Goal: Communication & Community: Participate in discussion

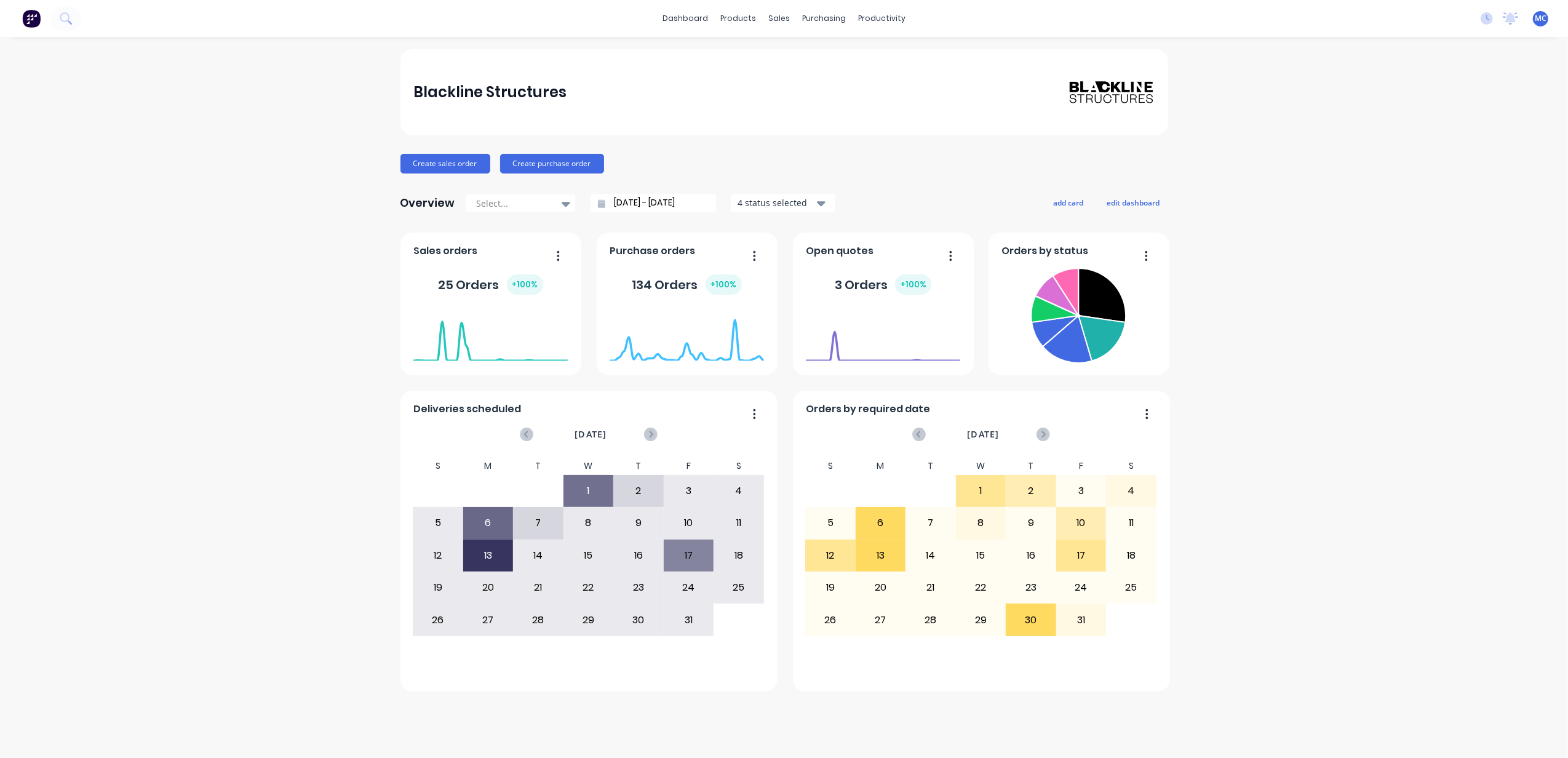
click at [37, 20] on img at bounding box center [31, 18] width 18 height 18
click at [906, 57] on div "Workflow" at bounding box center [904, 59] width 37 height 11
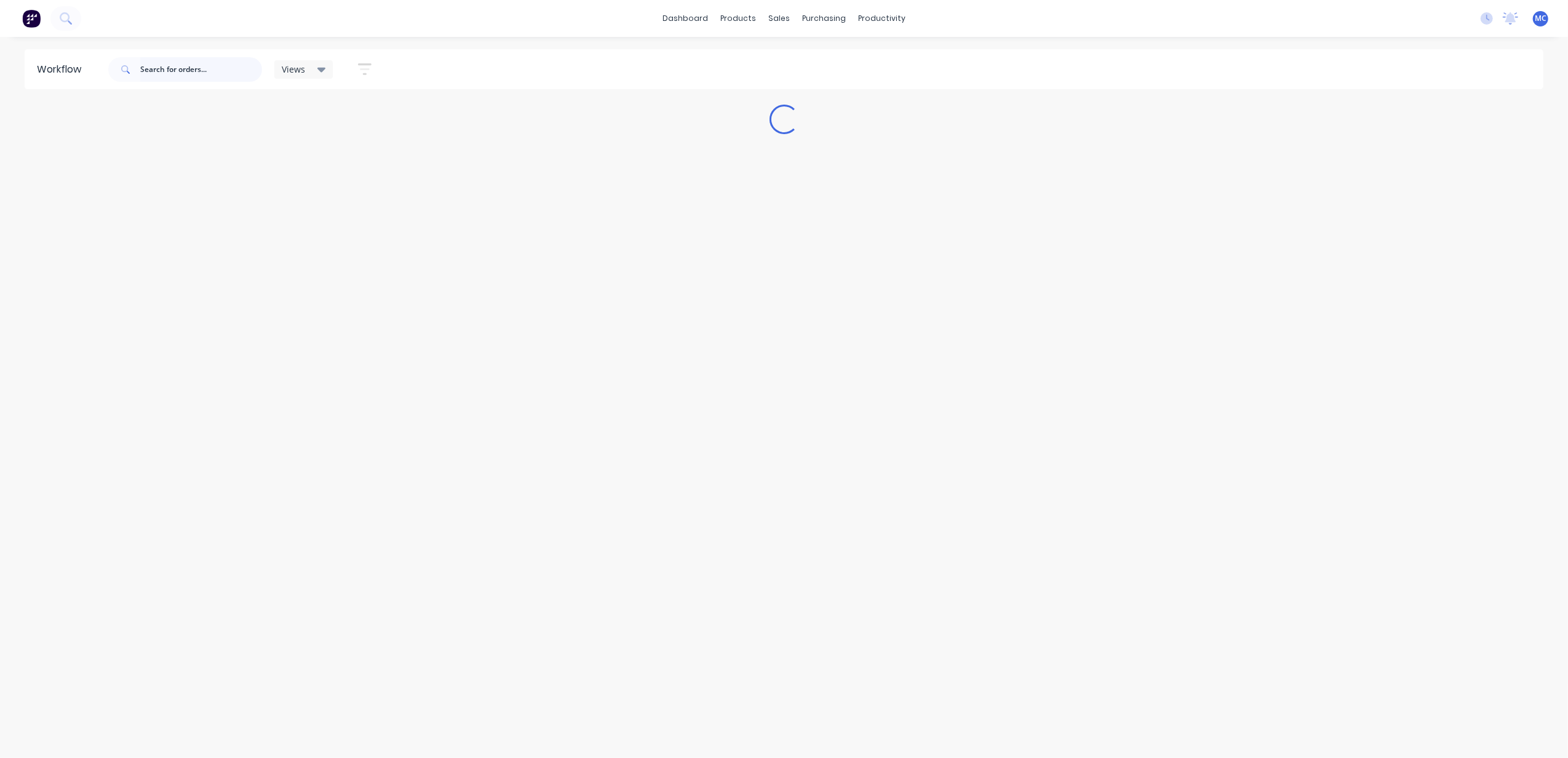
click at [189, 70] on input "text" at bounding box center [201, 69] width 122 height 25
paste input "Order – Collaborate #198"
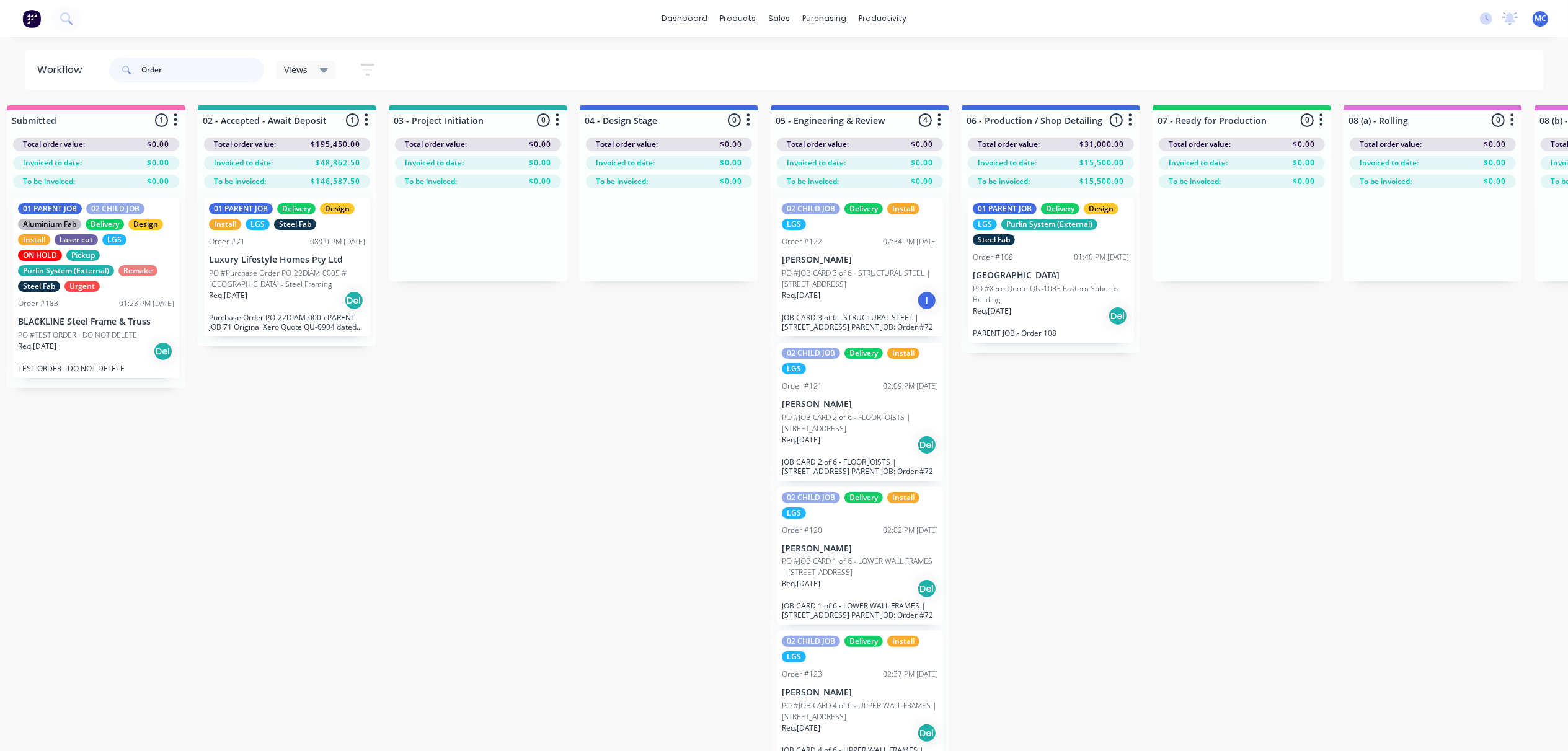
scroll to position [0, 14]
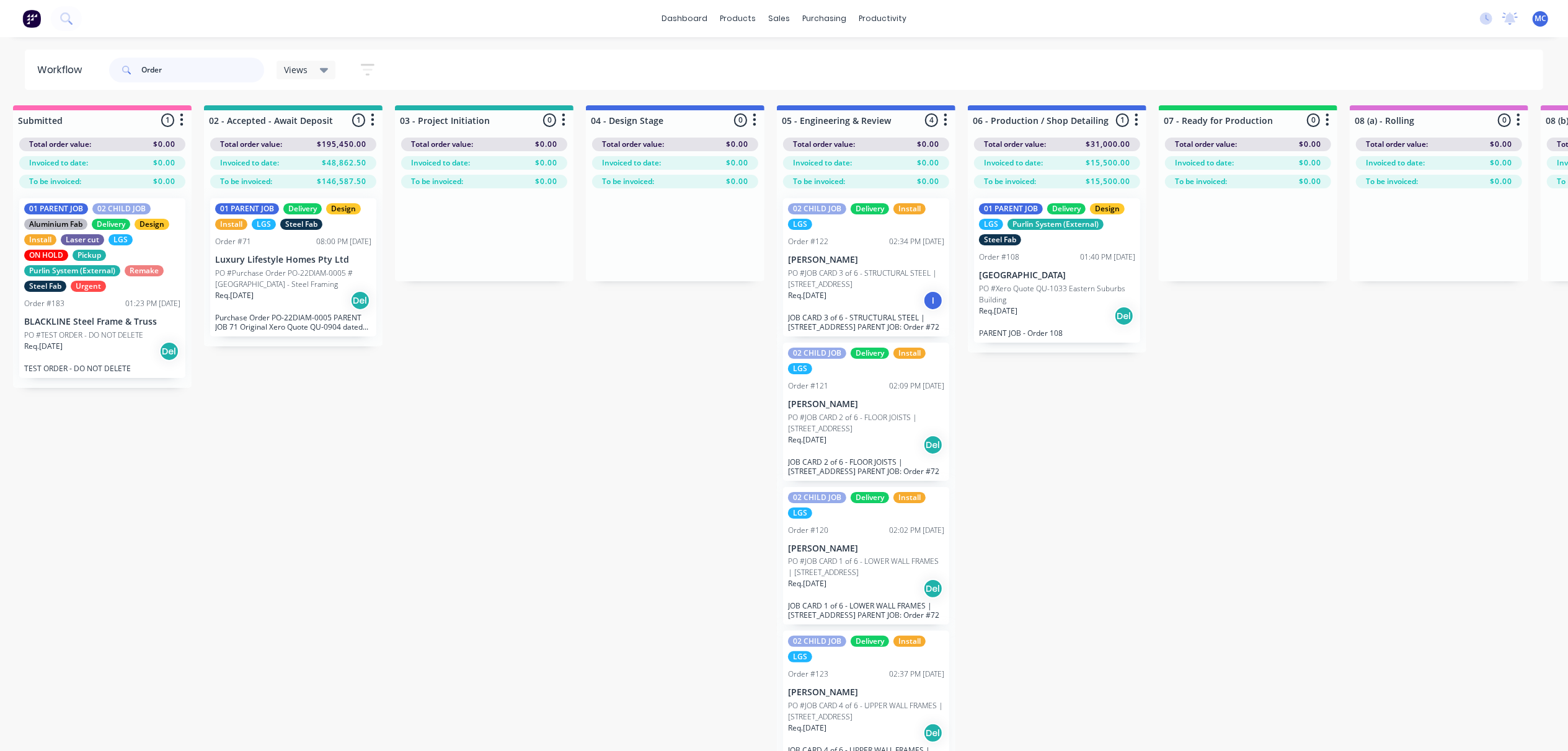
drag, startPoint x: 123, startPoint y: 71, endPoint x: 2, endPoint y: 62, distance: 121.3
click at [22, 62] on div "Workflow Order Views Save new view None (Default) edit 01 - Master View - All J…" at bounding box center [784, 69] width 1568 height 40
type input "alders"
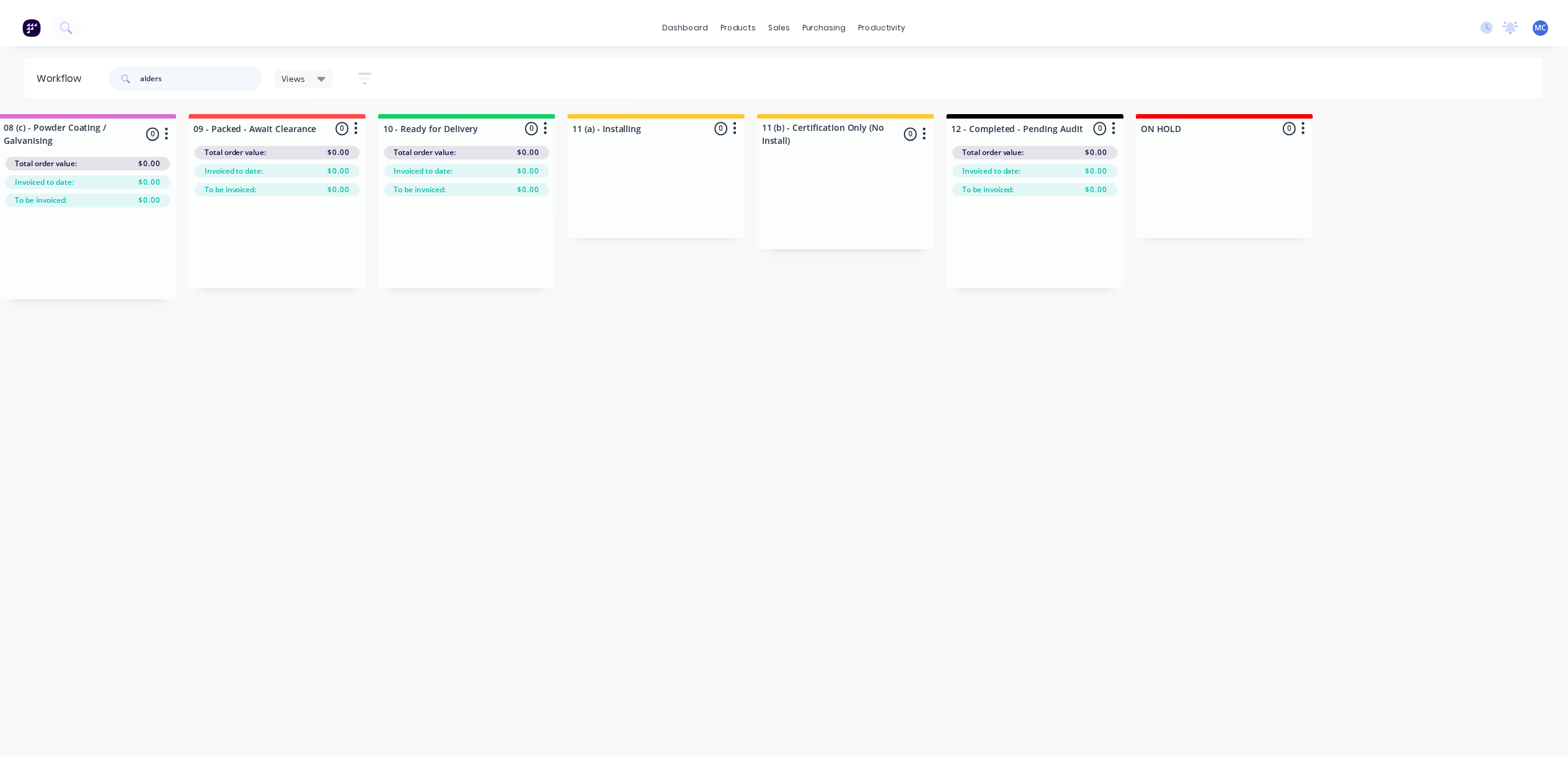
scroll to position [0, 0]
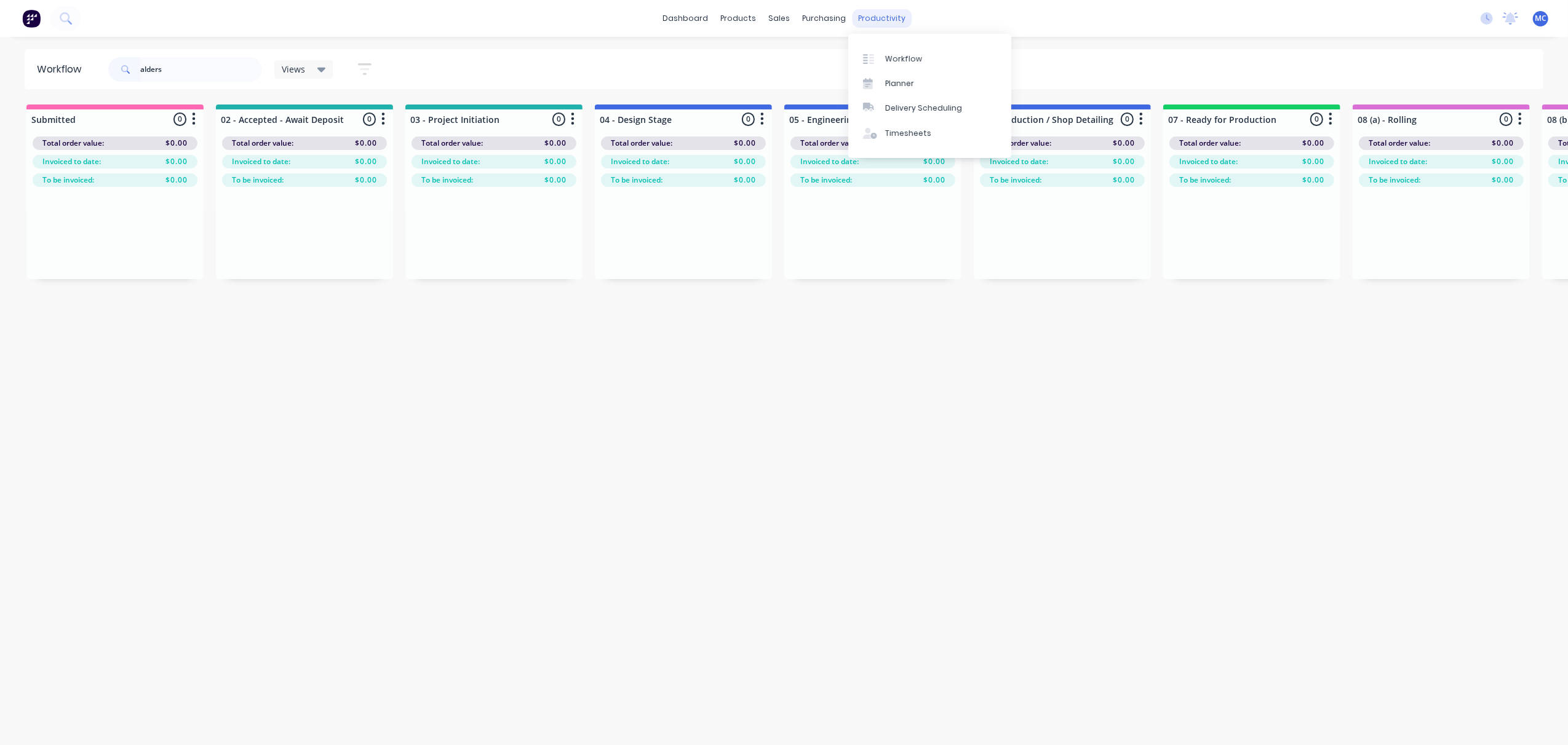
click at [870, 20] on div "productivity" at bounding box center [881, 18] width 59 height 18
click at [823, 51] on link "Sales Orders" at bounding box center [844, 58] width 163 height 25
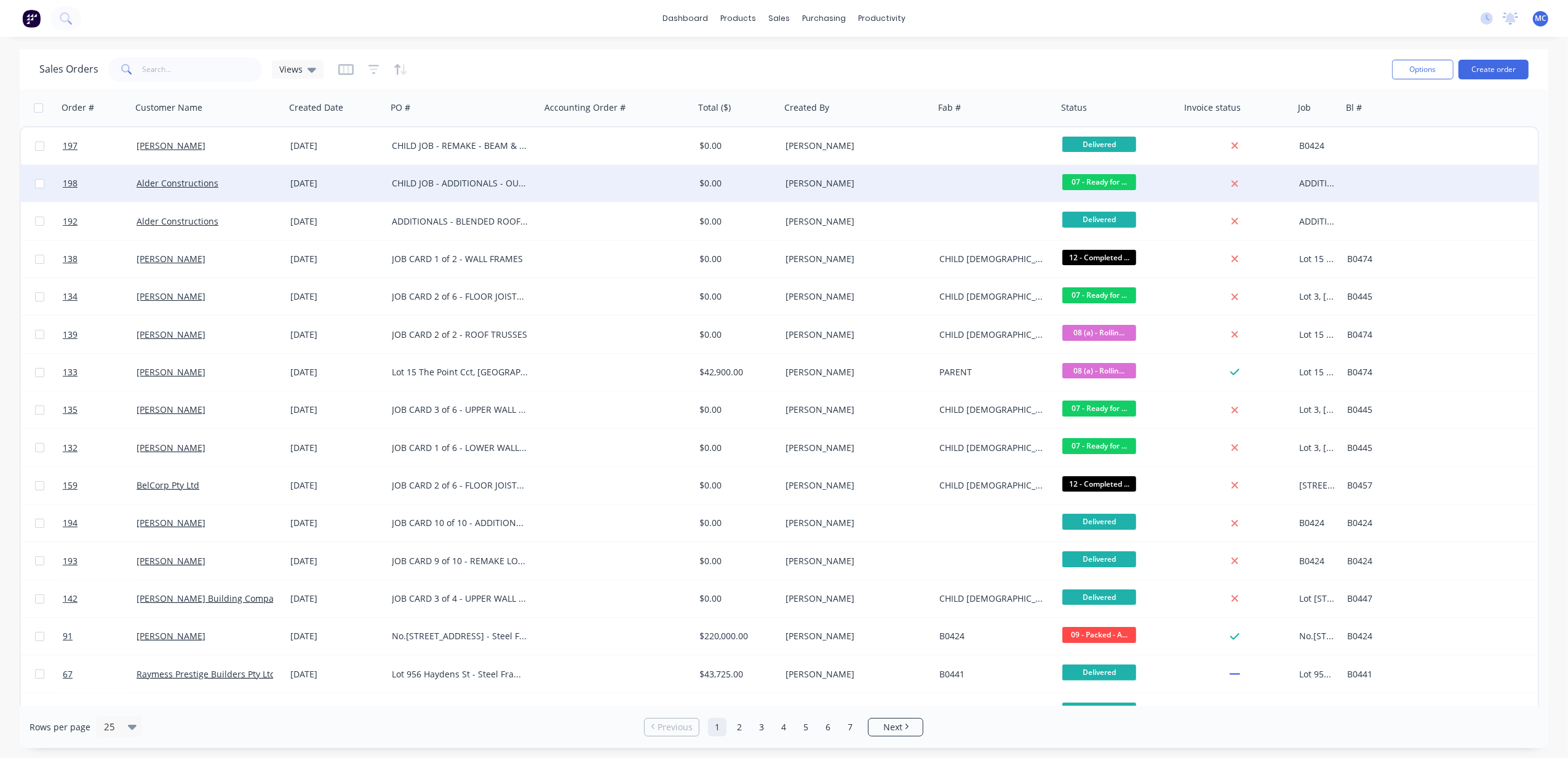
click at [641, 185] on div at bounding box center [618, 183] width 154 height 37
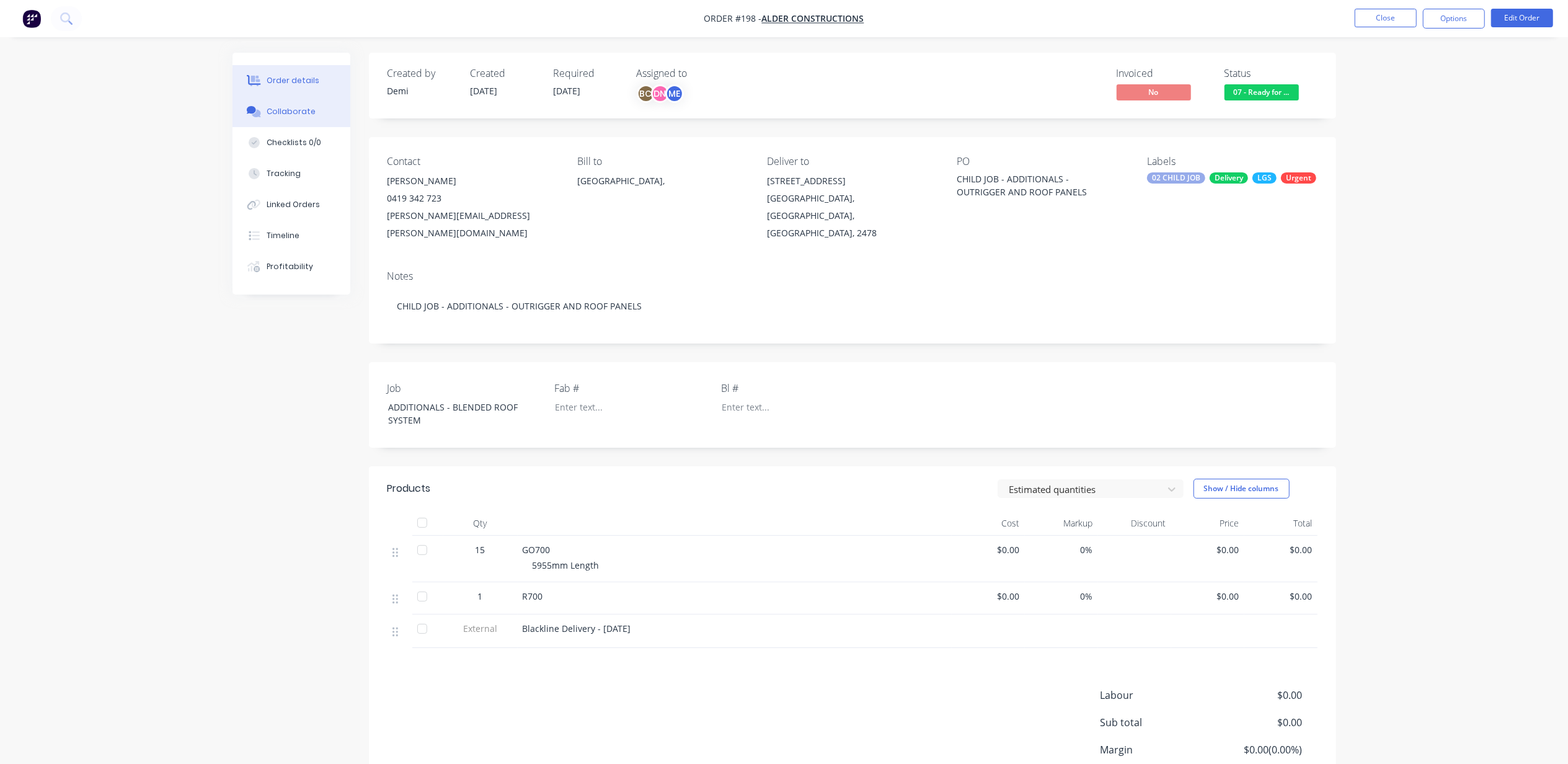
click at [274, 109] on div "Collaborate" at bounding box center [290, 112] width 49 height 11
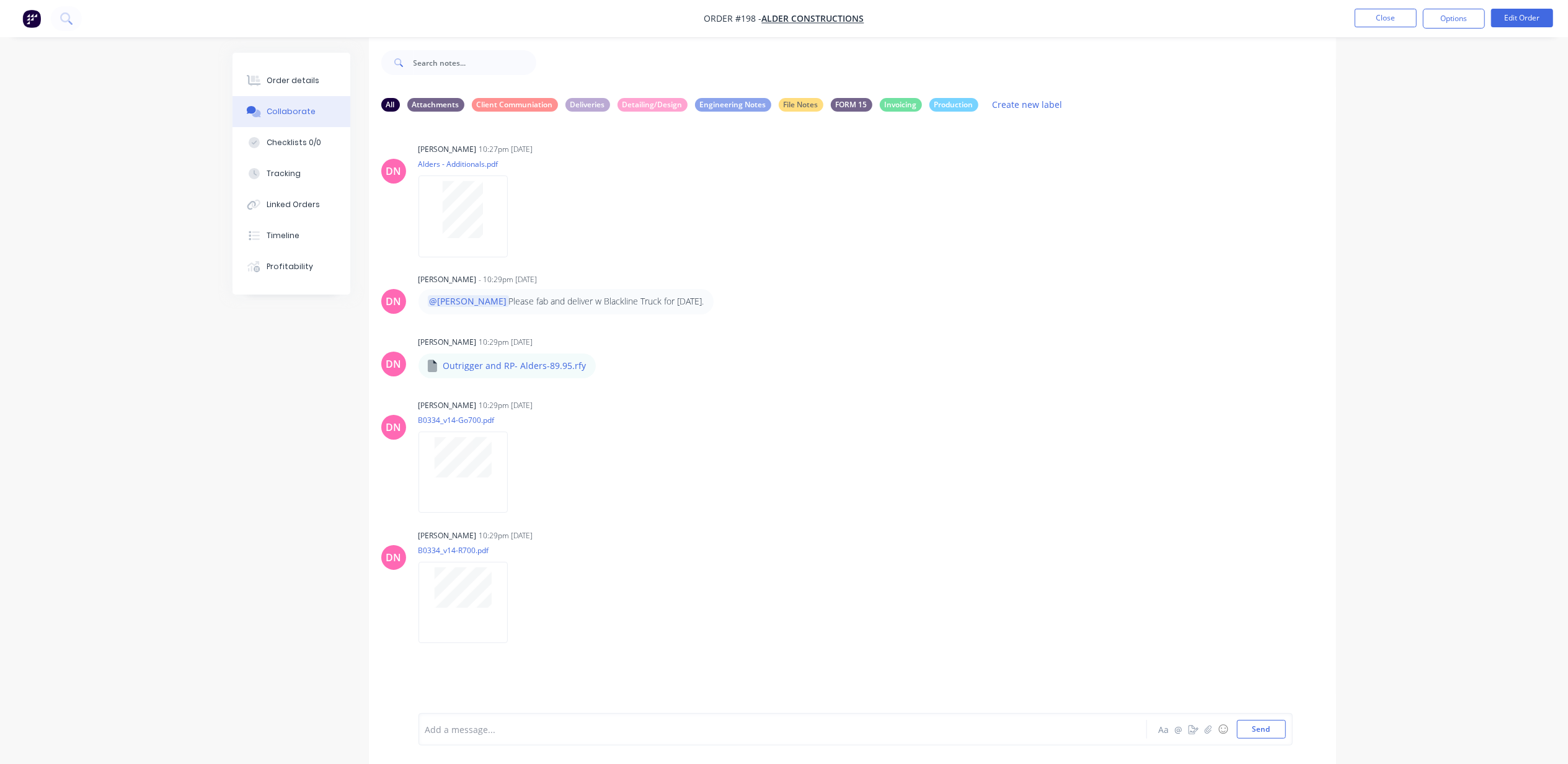
scroll to position [20, 0]
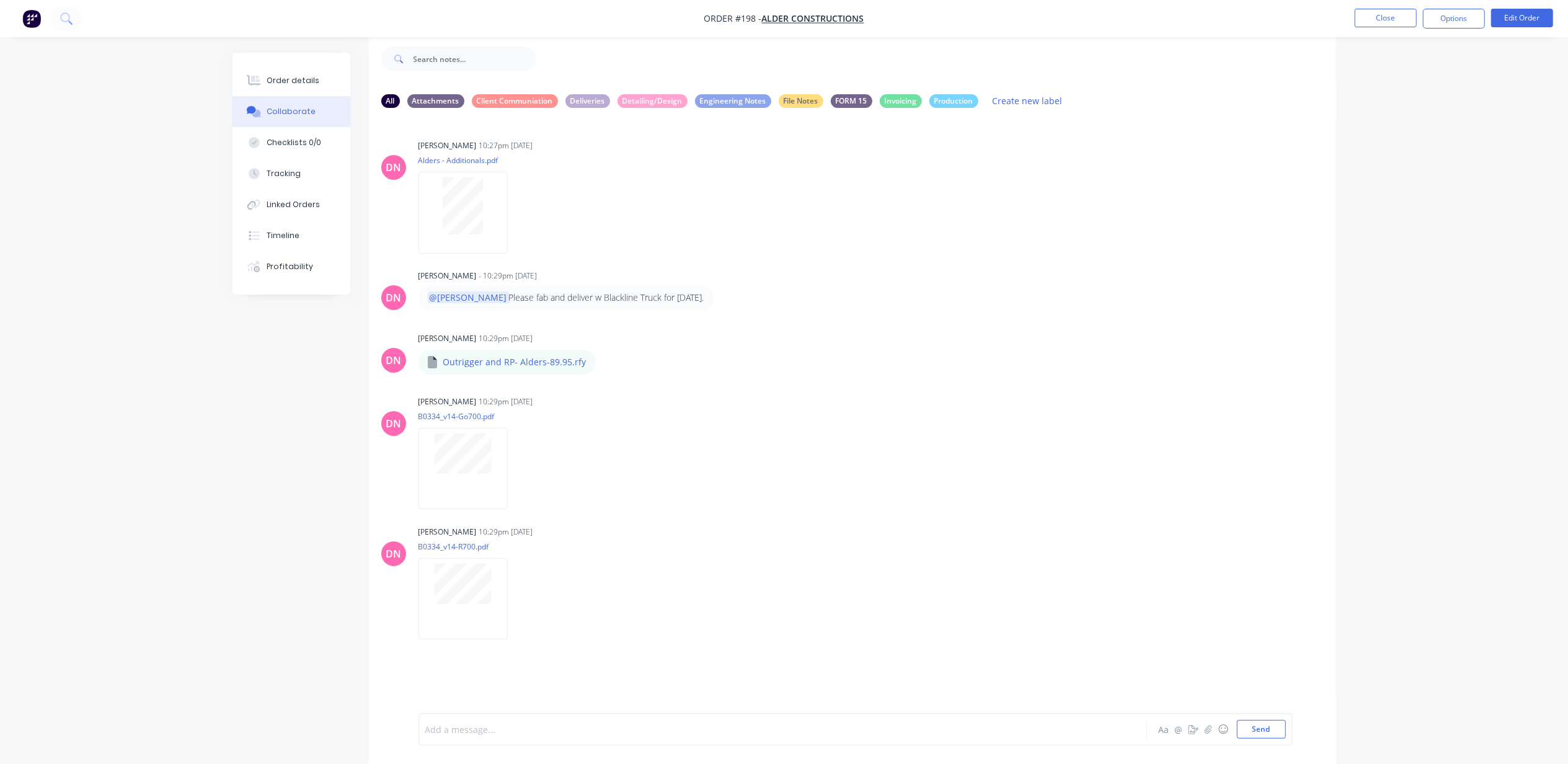
click at [584, 728] on div at bounding box center [748, 730] width 645 height 13
drag, startPoint x: 583, startPoint y: 726, endPoint x: 226, endPoint y: 640, distance: 367.2
click at [202, 732] on div "Order details Collaborate Checklists 0/0 Tracking Linked Orders Timeline Profit…" at bounding box center [784, 373] width 1568 height 782
click at [551, 730] on div at bounding box center [748, 730] width 645 height 13
paste div
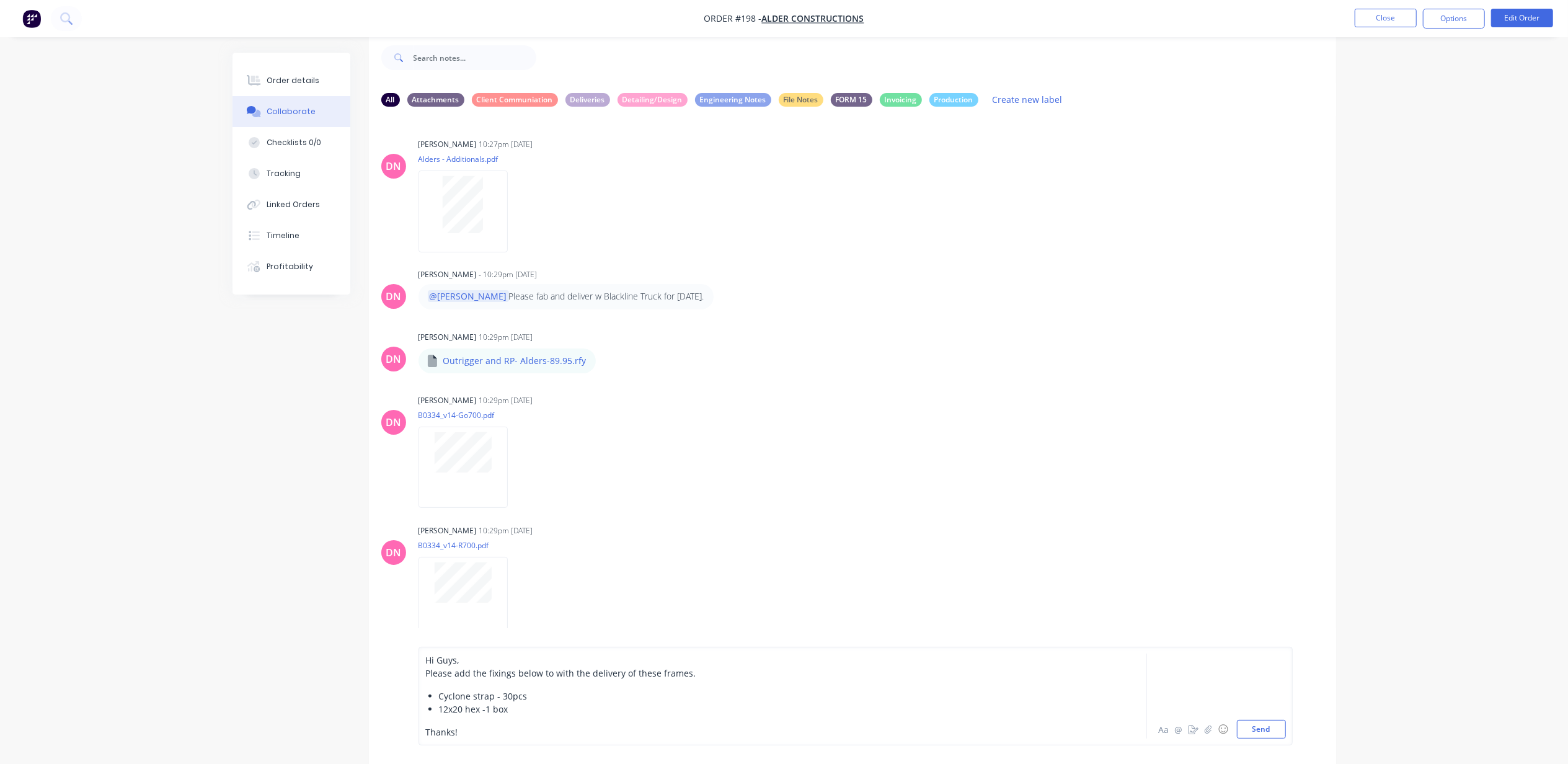
click at [479, 658] on div "Hi Guys," at bounding box center [748, 660] width 645 height 13
click at [538, 722] on div "Hi Guys, Please add the fixings below to with the delivery of these frames. Cyc…" at bounding box center [748, 696] width 645 height 85
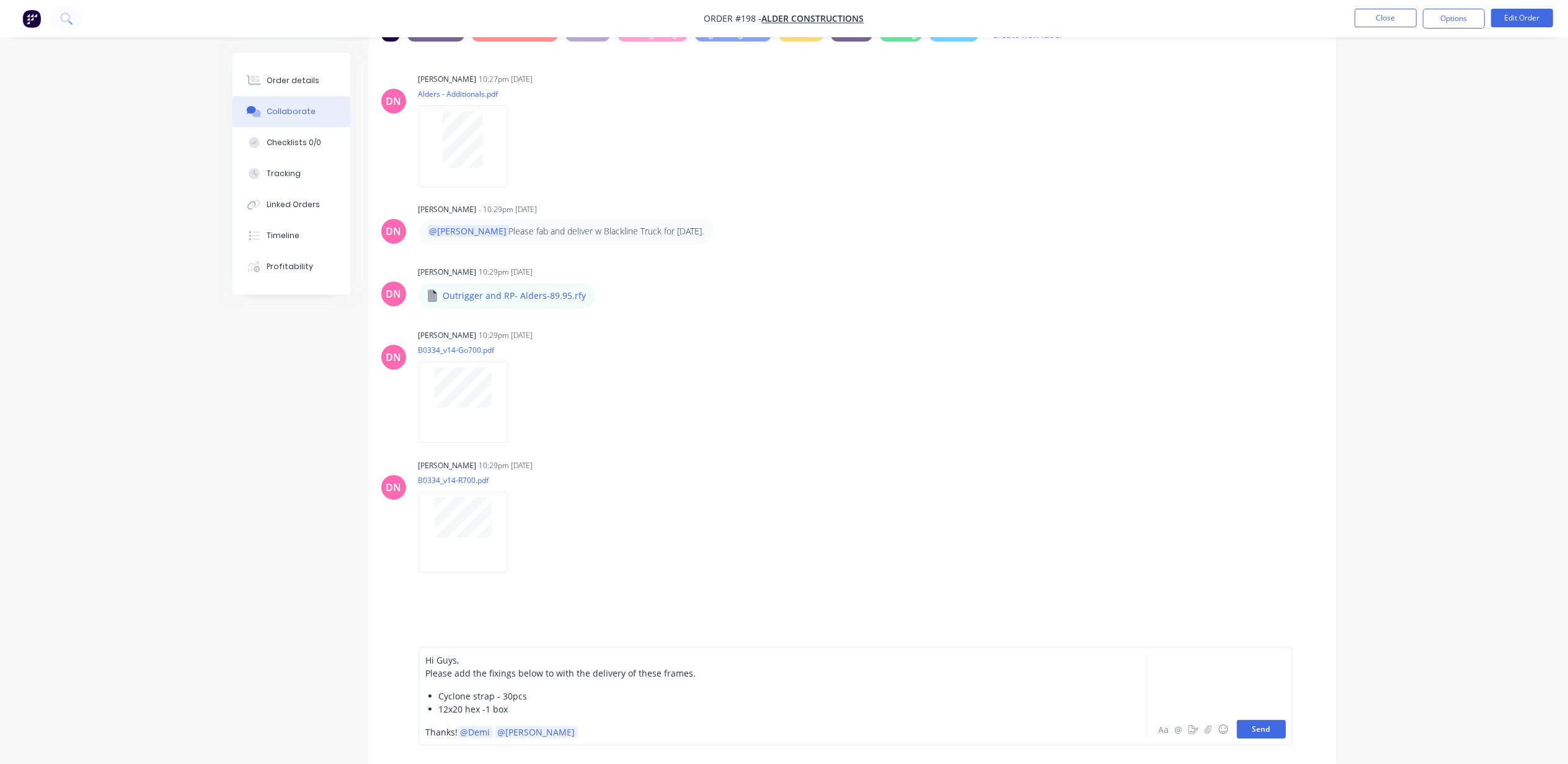
click at [1260, 720] on button "Send" at bounding box center [1261, 729] width 49 height 18
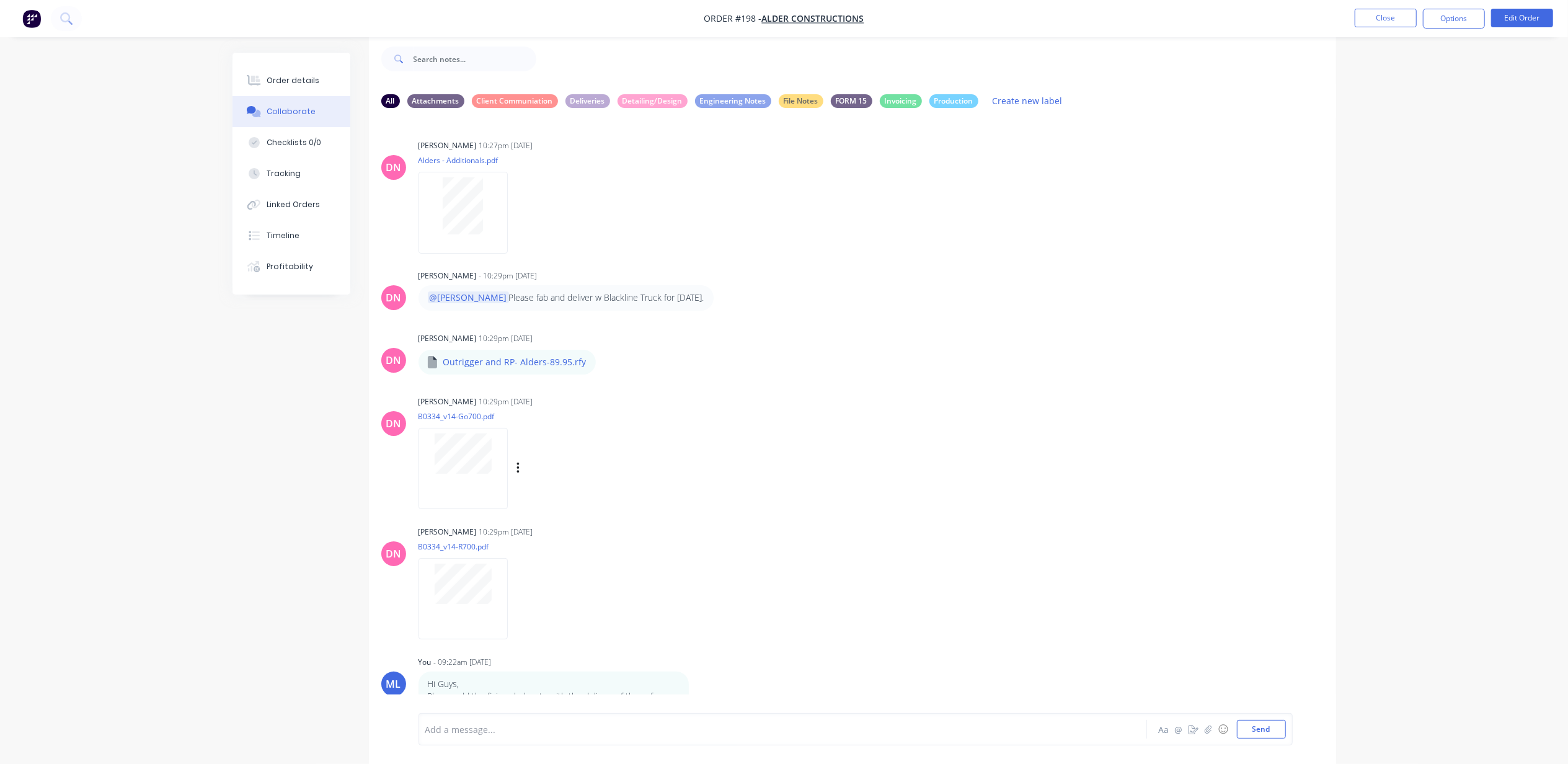
scroll to position [62, 0]
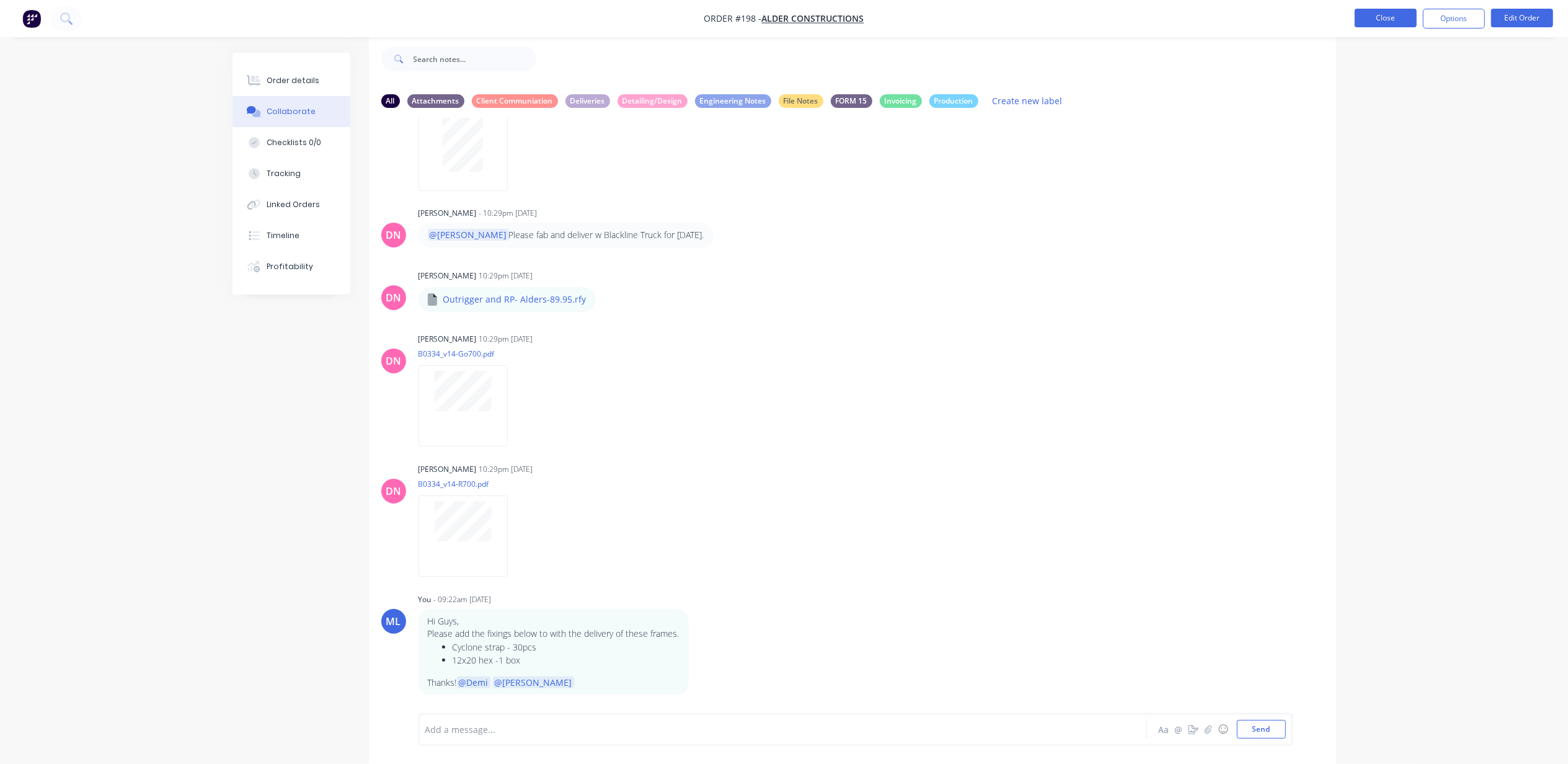
click at [1396, 18] on button "Close" at bounding box center [1385, 18] width 62 height 18
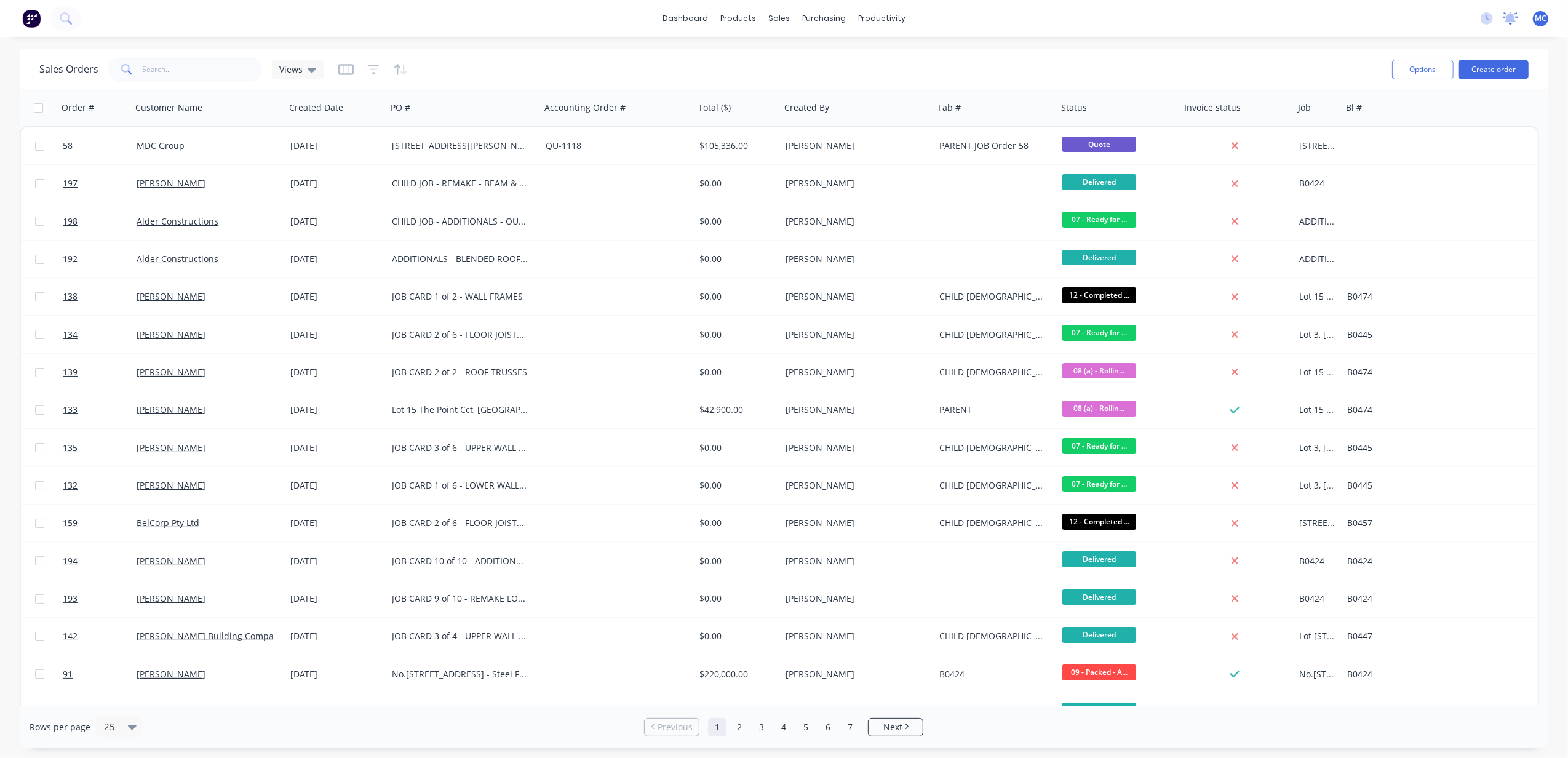
click at [1507, 17] on icon at bounding box center [1511, 17] width 11 height 10
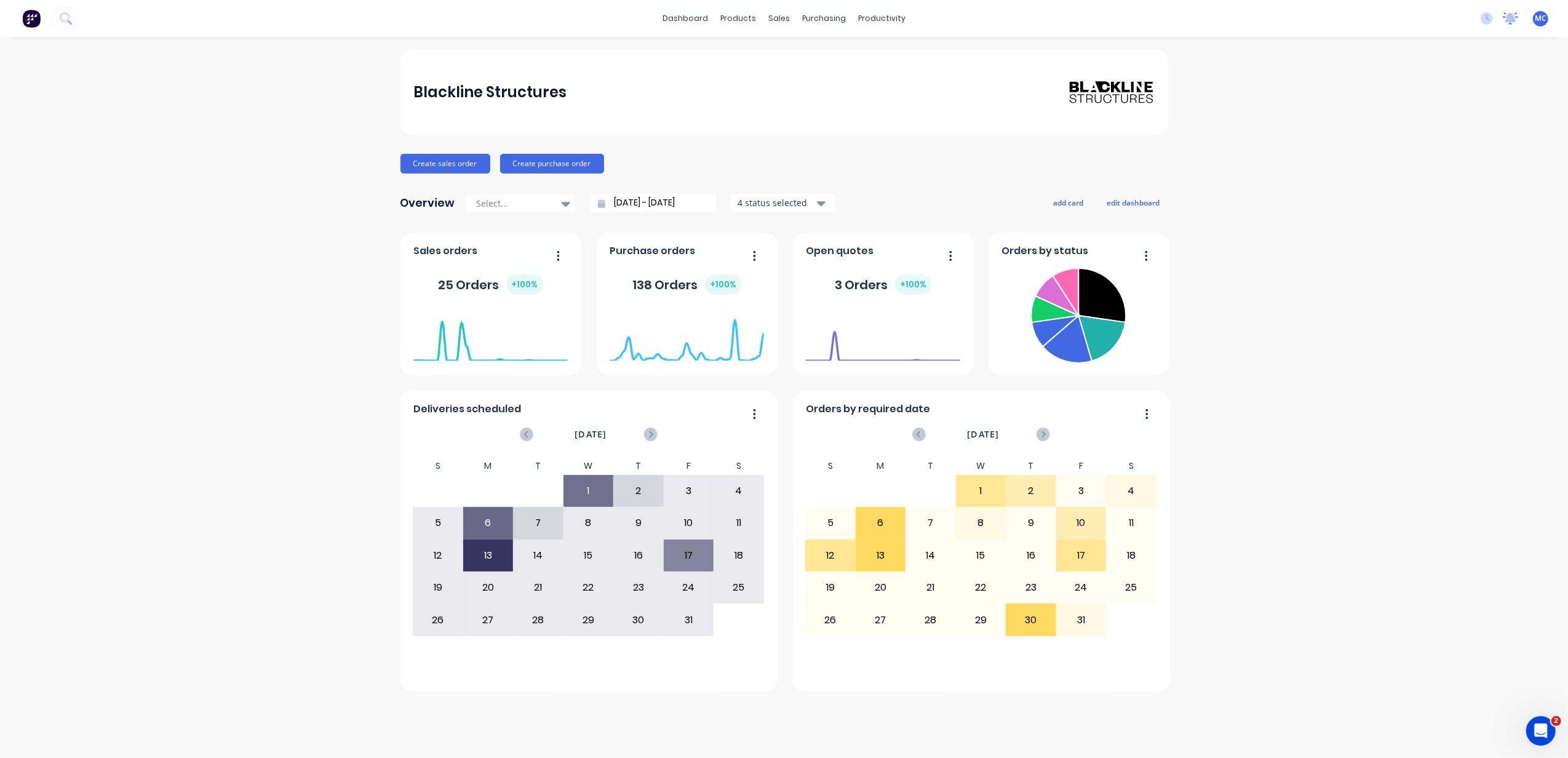
click at [1505, 17] on icon at bounding box center [1510, 19] width 15 height 13
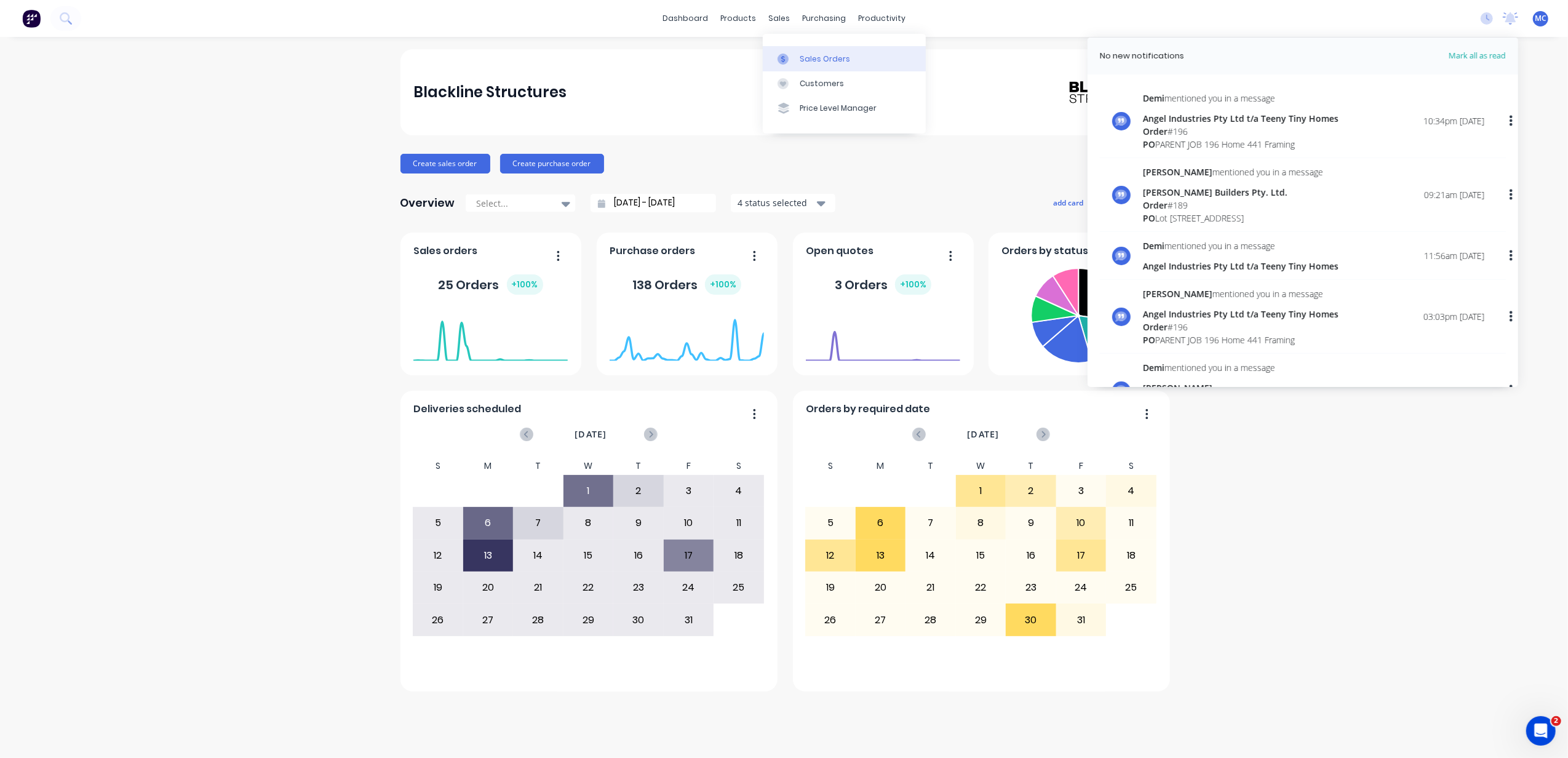
click at [798, 55] on link "Sales Orders" at bounding box center [844, 58] width 163 height 25
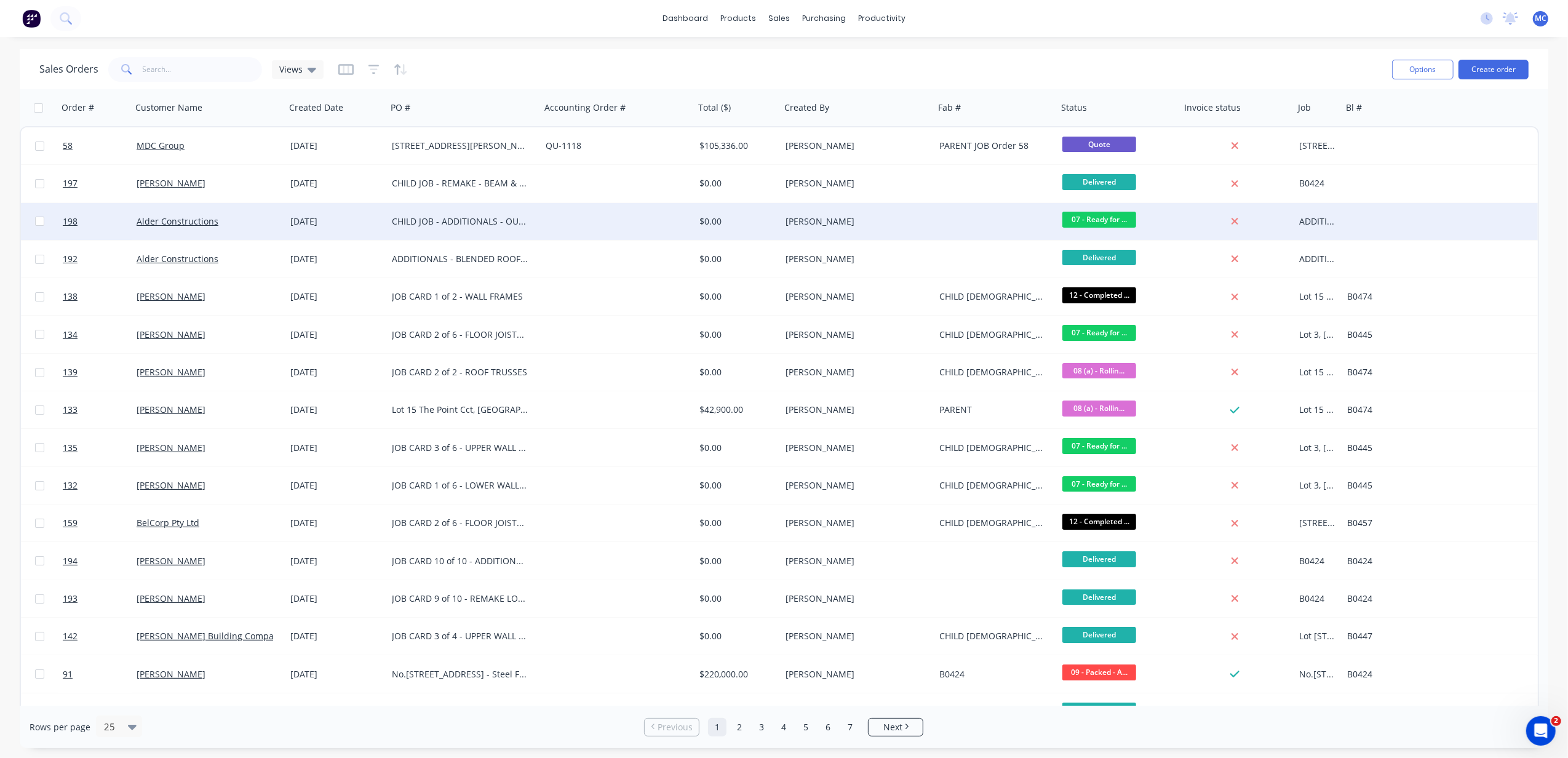
click at [227, 224] on div "Alder Constructions" at bounding box center [204, 222] width 136 height 13
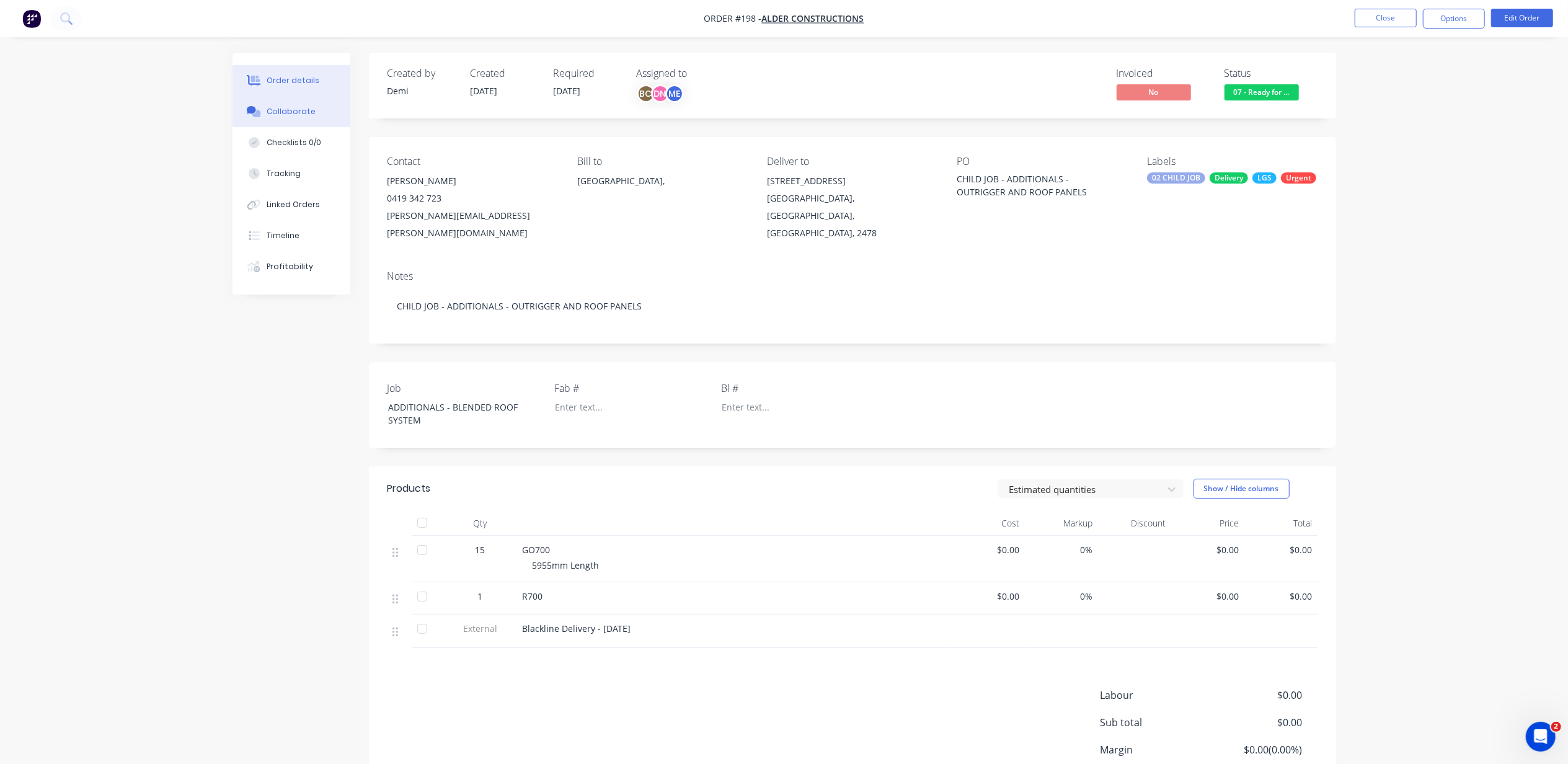
click at [273, 114] on div "Collaborate" at bounding box center [290, 112] width 49 height 11
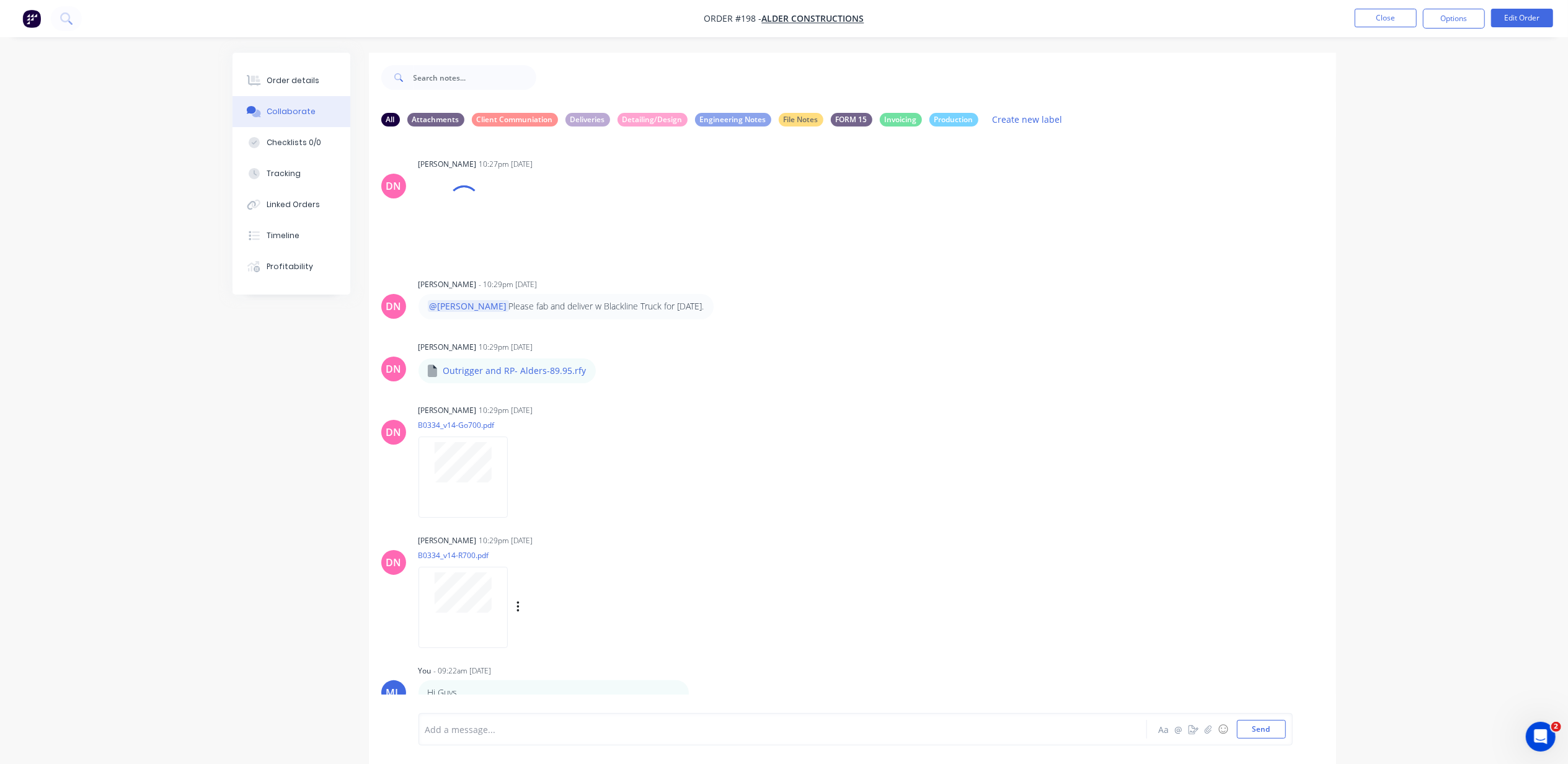
scroll to position [62, 0]
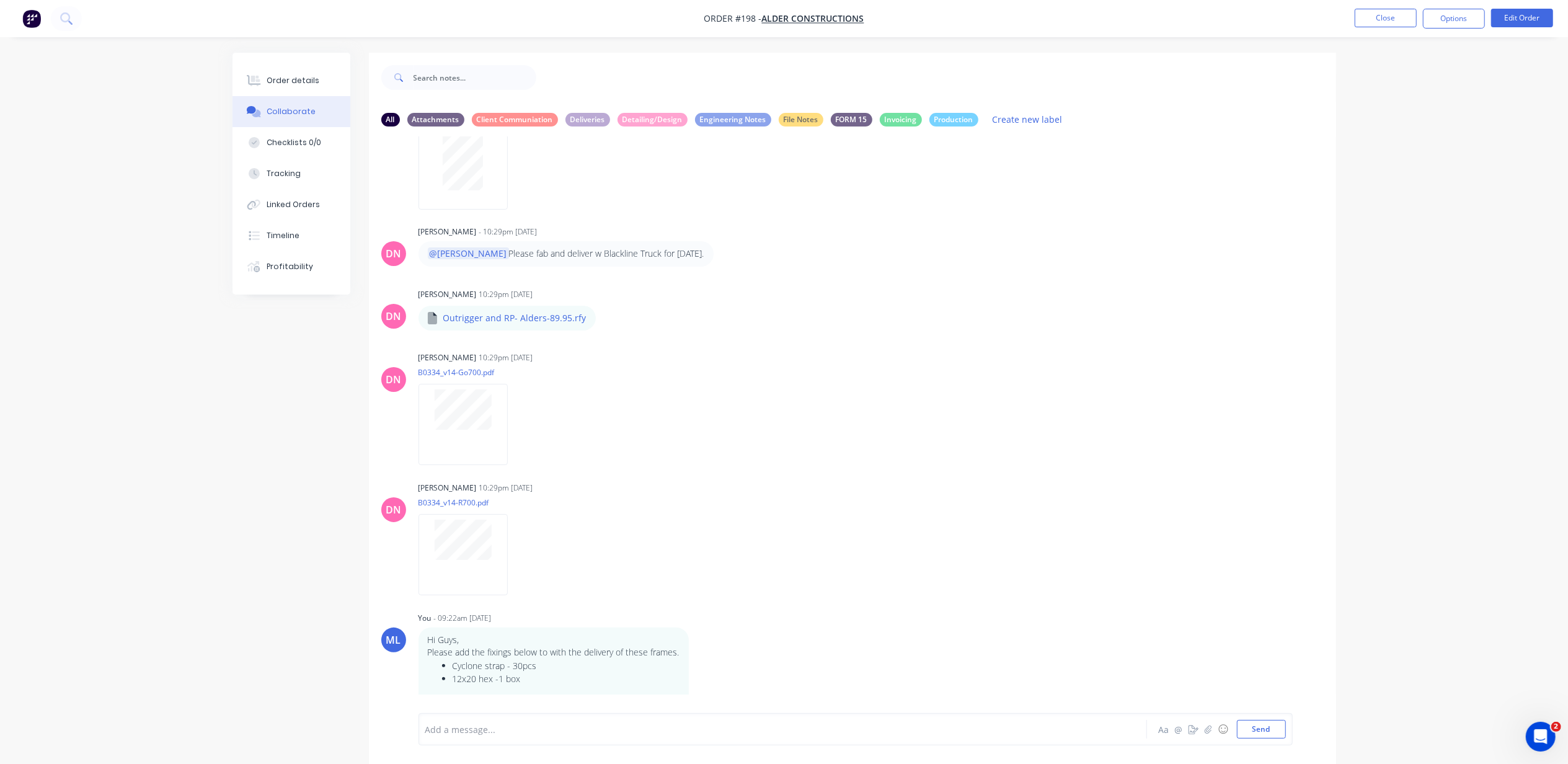
click at [582, 720] on div "Add a message..." at bounding box center [748, 729] width 646 height 18
click at [1212, 732] on button "button" at bounding box center [1208, 729] width 15 height 15
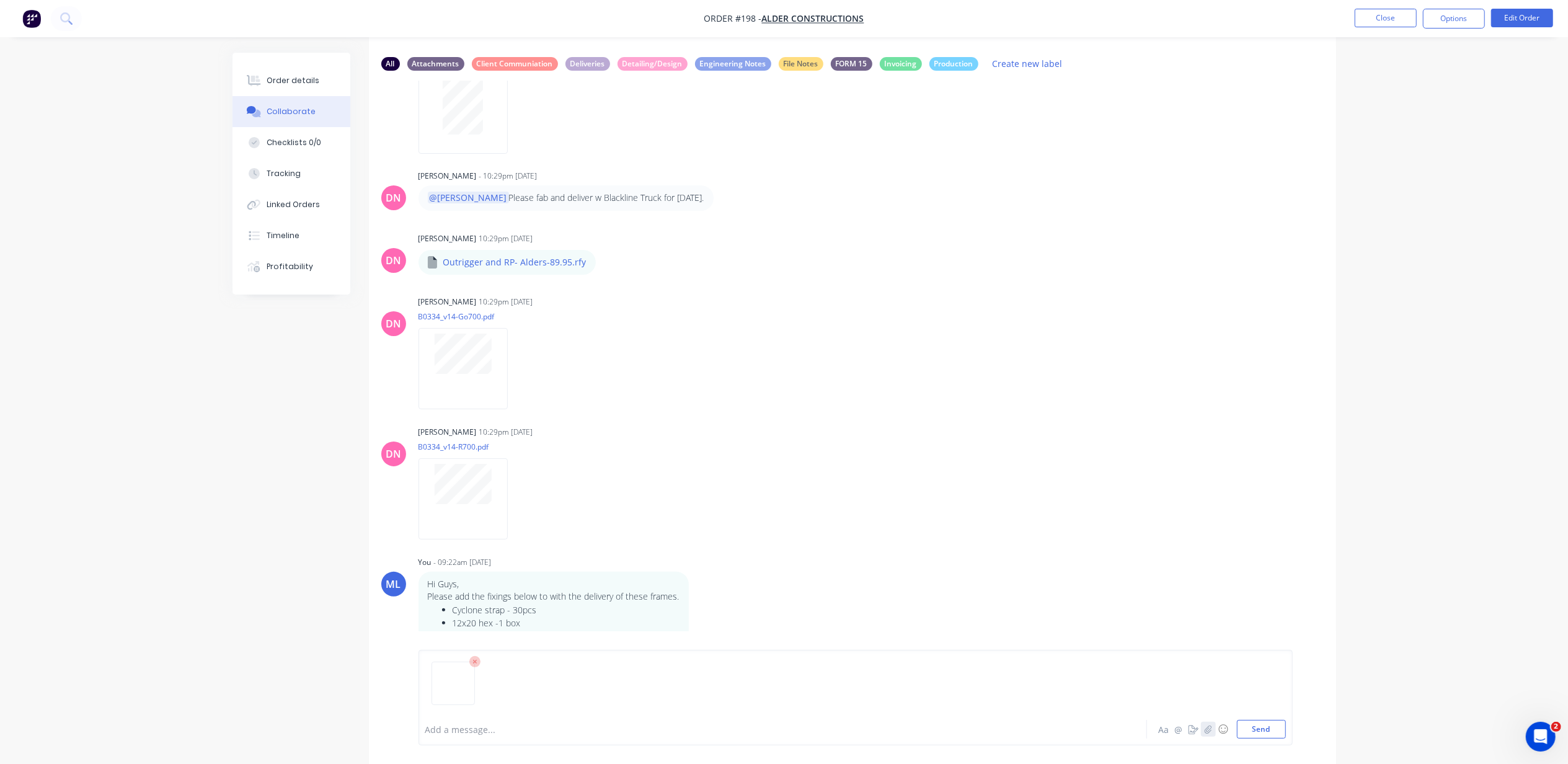
scroll to position [82, 0]
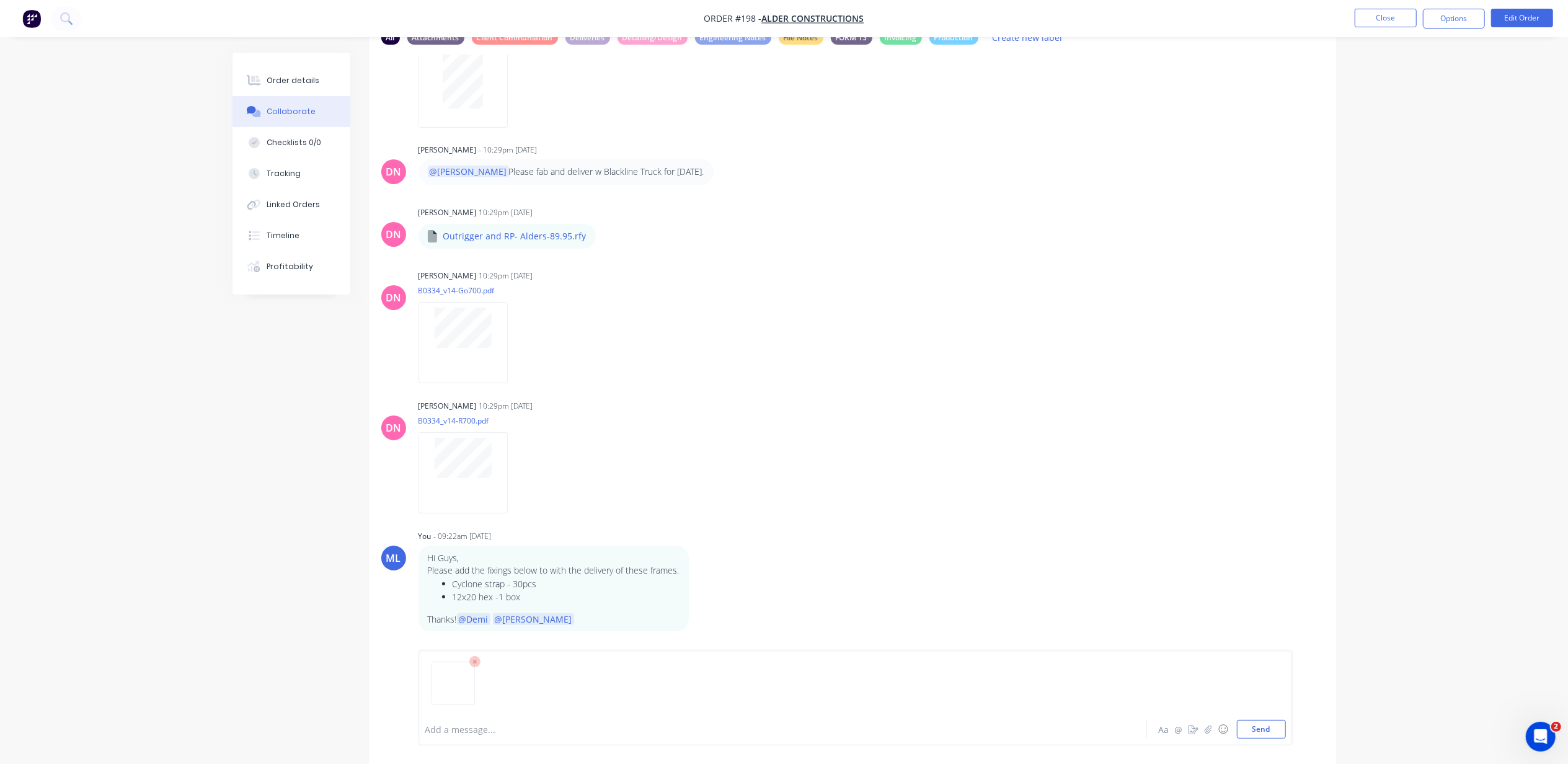
click at [497, 738] on div "Add a message... Aa @ ☺ Send" at bounding box center [855, 698] width 874 height 96
click at [497, 733] on div at bounding box center [748, 730] width 645 height 13
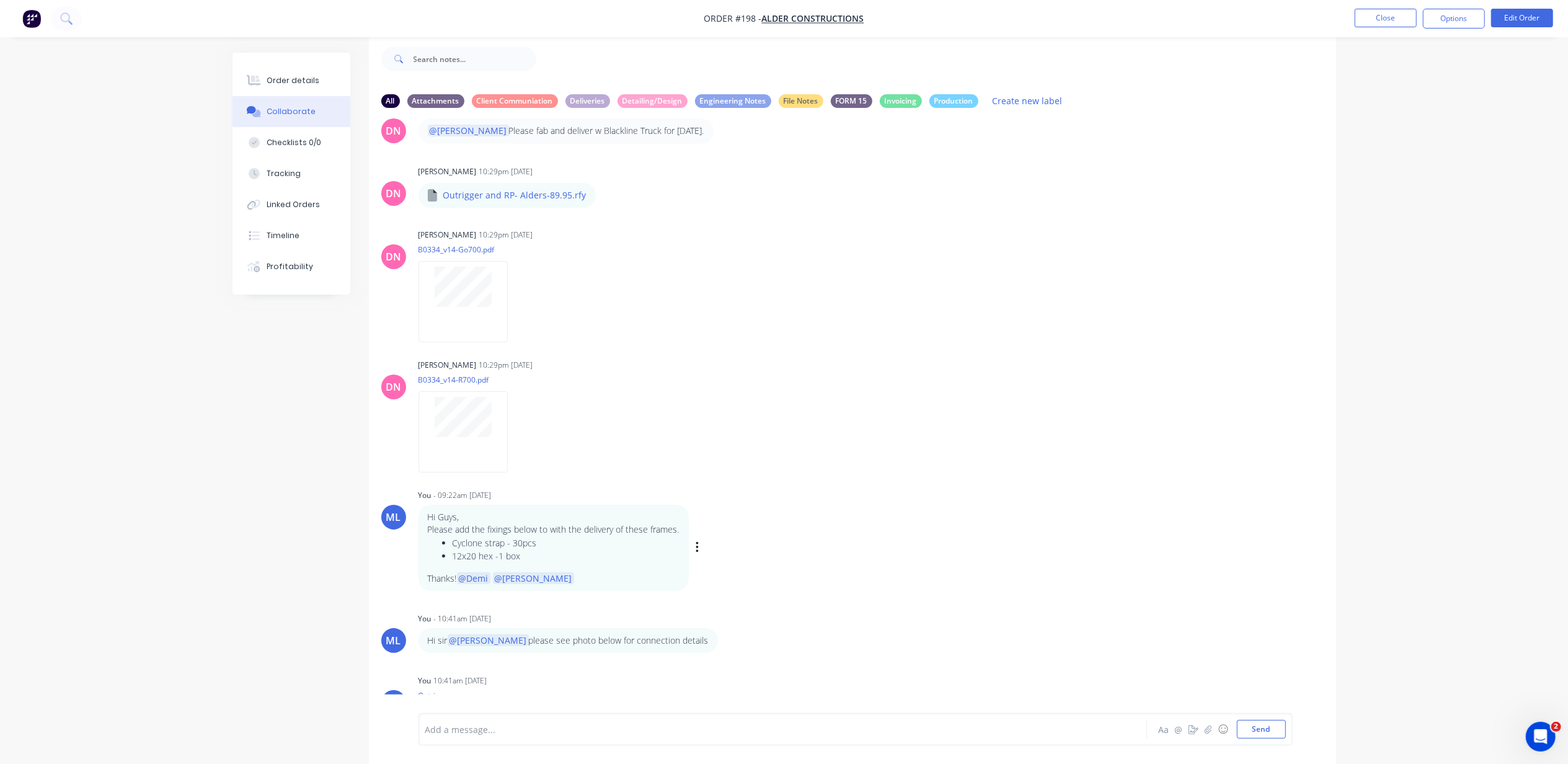
scroll to position [266, 0]
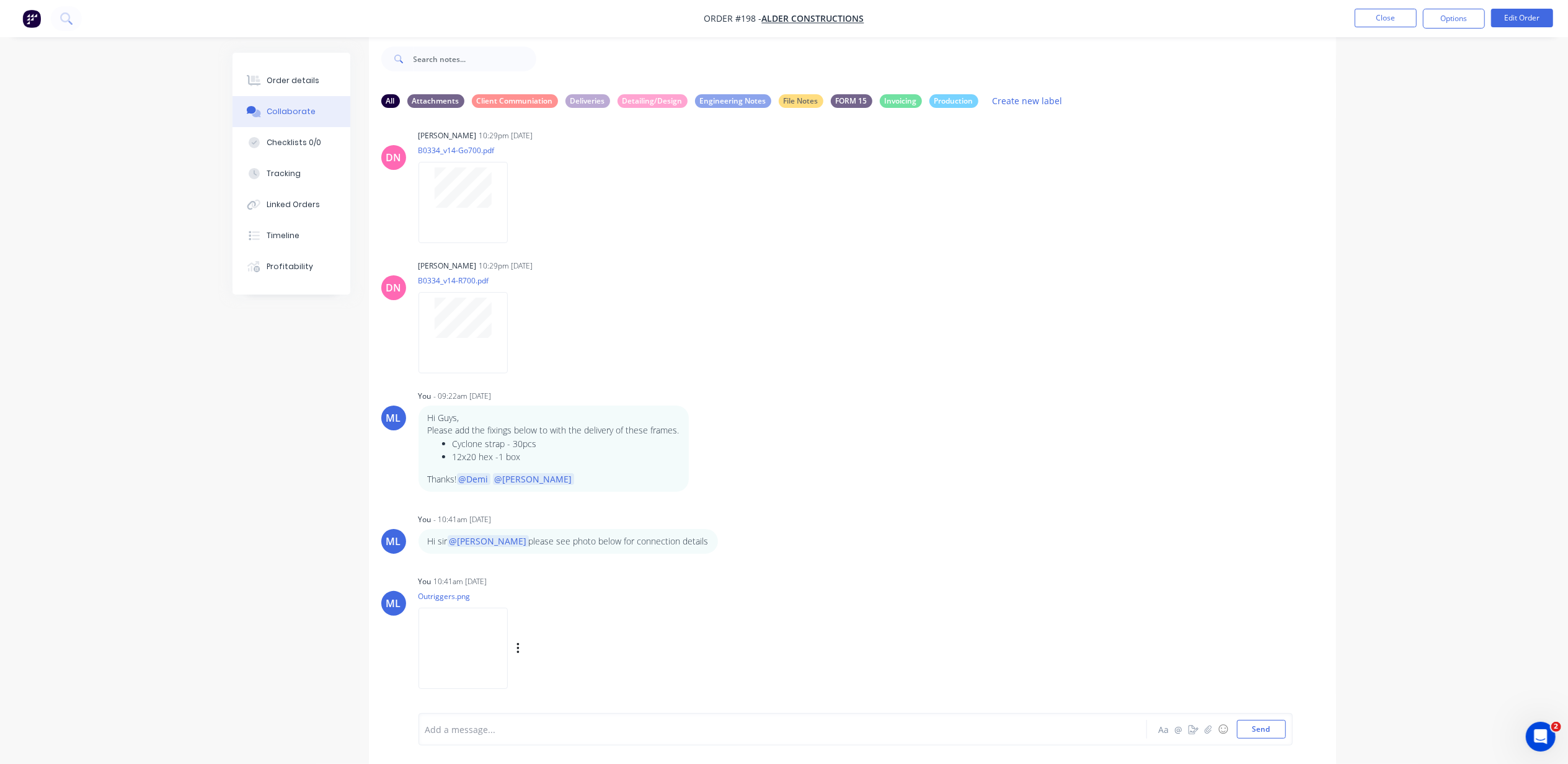
click at [482, 628] on img at bounding box center [463, 648] width 89 height 81
